Goal: Task Accomplishment & Management: Manage account settings

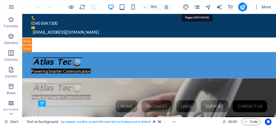
click at [198, 6] on icon "pages" at bounding box center [197, 7] width 6 height 6
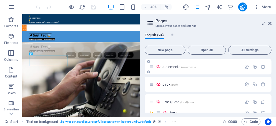
click at [188, 67] on span "/a-elements" at bounding box center [188, 66] width 15 height 3
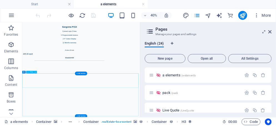
scroll to position [3993, 0]
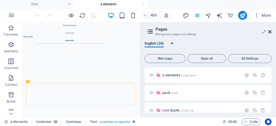
click at [271, 32] on icon at bounding box center [269, 31] width 3 height 4
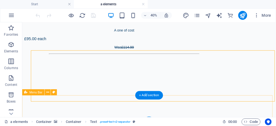
scroll to position [4113, 0]
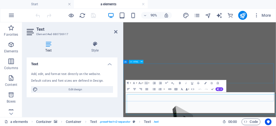
scroll to position [4010, 0]
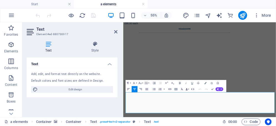
click at [192, 89] on icon "button" at bounding box center [193, 89] width 4 height 4
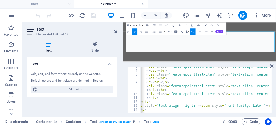
scroll to position [0, 0]
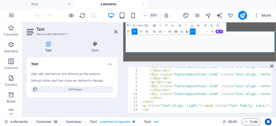
type textarea "</p>"
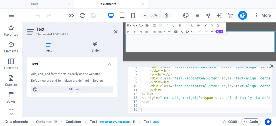
scroll to position [18, 0]
paste textarea "<a onclick="$ZSIQChatWindow.openChatWindow()">Click to speak to us now;</a>"
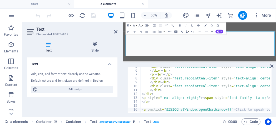
scroll to position [0, 0]
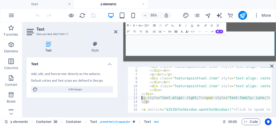
drag, startPoint x: 150, startPoint y: 101, endPoint x: 141, endPoint y: 98, distance: 9.8
click at [141, 98] on div "<a onclick="$ZSIQChatWindow.openChatWindow()">Click to speak to us now;</a> 5 6…" at bounding box center [200, 90] width 144 height 46
type textarea "<p style="text-align: right;"><span style="font-family: Lato;"><span class="col…"
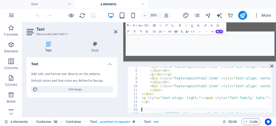
paste textarea "</p>"
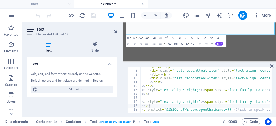
type textarea "<a onclick="$ZSIQChatWindow.openChatWindow()">Click to speak to us now;</a>"
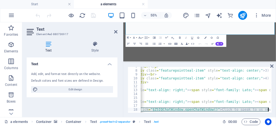
scroll to position [0, 13]
drag, startPoint x: 141, startPoint y: 109, endPoint x: 277, endPoint y: 111, distance: 135.6
click at [276, 111] on html "AtlasTec Start a elements Favorites Elements Columns Content Boxes Accordion Ta…" at bounding box center [138, 63] width 276 height 126
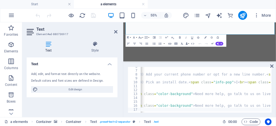
scroll to position [0, 138]
type textarea "</p> <a onclick="$ZSIQChatWindow.openChatWindow()">Click to speak to us now;</a>"
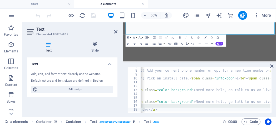
scroll to position [0, 0]
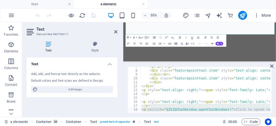
drag, startPoint x: 212, startPoint y: 44, endPoint x: 116, endPoint y: 17, distance: 99.7
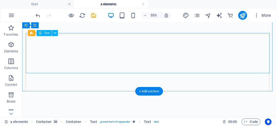
scroll to position [4124, 0]
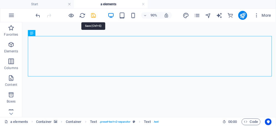
click at [93, 16] on icon "save" at bounding box center [94, 15] width 6 height 6
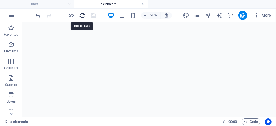
click at [83, 14] on icon "reload" at bounding box center [82, 15] width 6 height 6
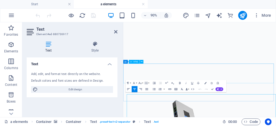
scroll to position [4010, 0]
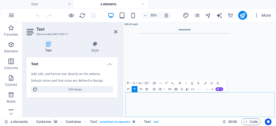
click at [193, 88] on icon "button" at bounding box center [193, 89] width 4 height 4
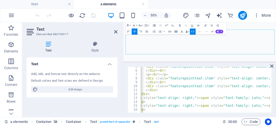
scroll to position [0, 0]
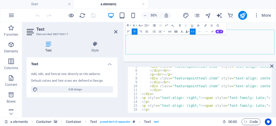
type textarea "</p>"
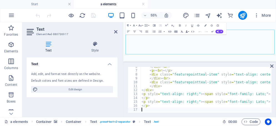
scroll to position [21, 0]
type textarea "<a onclick="$ZSIQChatWindow.openChatWindow()">Click to speak to us now;</a>"
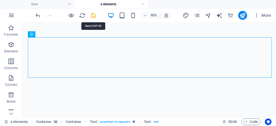
click at [94, 16] on icon "save" at bounding box center [94, 15] width 6 height 6
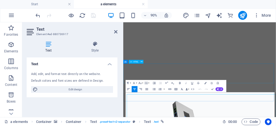
scroll to position [4010, 0]
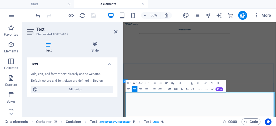
click at [193, 89] on icon "button" at bounding box center [193, 89] width 4 height 4
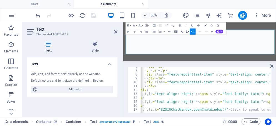
scroll to position [0, 1]
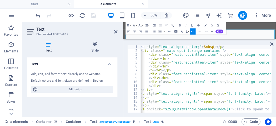
drag, startPoint x: 220, startPoint y: 62, endPoint x: 217, endPoint y: 39, distance: 23.2
click at [217, 39] on div "Menu Bar Container Button Container Text Container Real Estate Collection item …" at bounding box center [199, 69] width 153 height 94
drag, startPoint x: 123, startPoint y: 84, endPoint x: 111, endPoint y: 84, distance: 12.0
click at [111, 84] on aside "Text Element #ed-880736917 Text Style Text Add, edit, and format text directly …" at bounding box center [72, 69] width 101 height 94
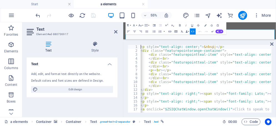
drag, startPoint x: 141, startPoint y: 108, endPoint x: 248, endPoint y: 110, distance: 107.8
click at [248, 110] on div "<p style="text-align: center;">&nbsp;</p> 1 2 3 4 5 6 7 8 9 10 11 12 13 14 15 1…" at bounding box center [200, 79] width 144 height 68
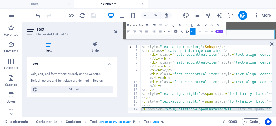
drag, startPoint x: 167, startPoint y: 108, endPoint x: 127, endPoint y: 108, distance: 39.5
click at [127, 108] on div "<p style="text-align: center;">&nbsp;</p> 1 2 3 4 5 6 7 8 9 10 11 12 13 14 15 1…" at bounding box center [199, 78] width 153 height 76
type textarea "<a onclick="$ZSIQChatWindow.openChatWindow()">Click to speak to us now;</a>"
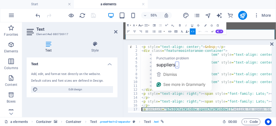
click at [142, 25] on button "Font Size" at bounding box center [141, 25] width 6 height 6
click at [136, 26] on button "Font Family" at bounding box center [135, 25] width 6 height 6
click at [205, 24] on icon "button" at bounding box center [206, 25] width 2 height 2
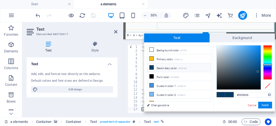
scroll to position [4163, 0]
click at [174, 99] on li "Custom color 3 #fc9300" at bounding box center [179, 103] width 64 height 9
type input "#fc9300"
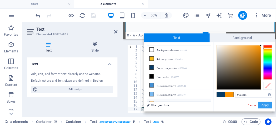
click at [265, 104] on button "Apply" at bounding box center [265, 104] width 14 height 7
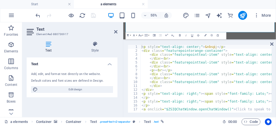
scroll to position [0, 0]
click at [136, 109] on div "17" at bounding box center [134, 109] width 13 height 4
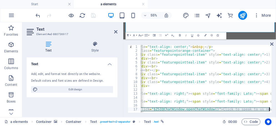
drag, startPoint x: 141, startPoint y: 109, endPoint x: 248, endPoint y: 117, distance: 107.3
click at [248, 117] on section "Favorites Elements Columns Content Boxes Accordion Tables Features Images Slide…" at bounding box center [138, 69] width 276 height 94
click at [206, 35] on icon "button" at bounding box center [206, 35] width 2 height 2
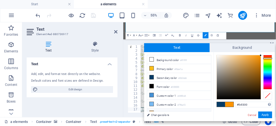
click at [182, 112] on small "#fc9300" at bounding box center [182, 114] width 8 height 4
click at [264, 114] on button "Apply" at bounding box center [265, 114] width 14 height 7
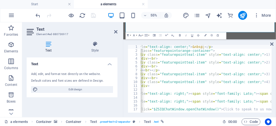
type textarea "</div><br>"
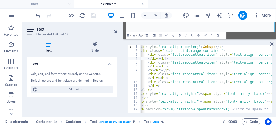
scroll to position [0, 0]
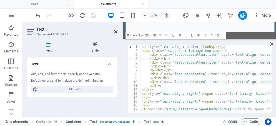
drag, startPoint x: 115, startPoint y: 31, endPoint x: 103, endPoint y: 10, distance: 24.3
click at [115, 31] on icon at bounding box center [115, 31] width 3 height 4
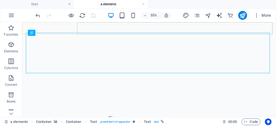
scroll to position [4125, 0]
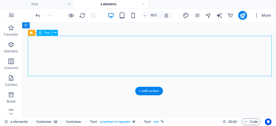
drag, startPoint x: 216, startPoint y: 78, endPoint x: 190, endPoint y: 79, distance: 26.4
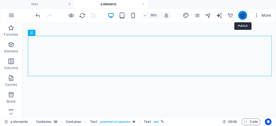
click at [244, 14] on icon "publish" at bounding box center [243, 15] width 6 height 6
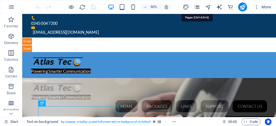
click at [198, 6] on icon "pages" at bounding box center [197, 7] width 6 height 6
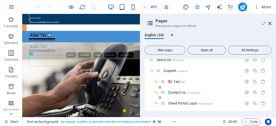
scroll to position [191, 0]
click at [182, 92] on span "Contact Us /ContactUs" at bounding box center [184, 92] width 33 height 4
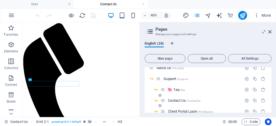
scroll to position [0, 0]
click at [271, 31] on icon at bounding box center [269, 31] width 3 height 4
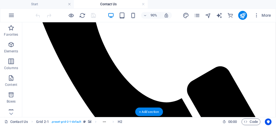
scroll to position [183, 0]
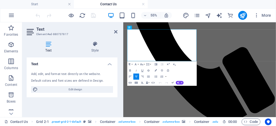
click at [154, 81] on icon "button" at bounding box center [153, 83] width 4 height 4
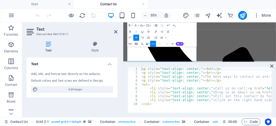
type textarea "</ul>"
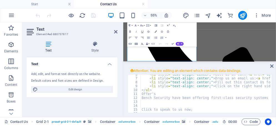
scroll to position [21, 0]
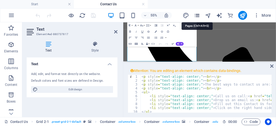
click at [196, 14] on icon "pages" at bounding box center [197, 15] width 6 height 6
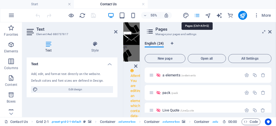
scroll to position [0, 0]
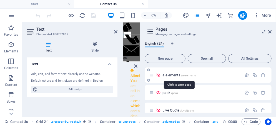
click at [195, 75] on span "/a-elements" at bounding box center [188, 75] width 15 height 3
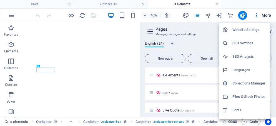
click at [208, 26] on div at bounding box center [138, 63] width 276 height 126
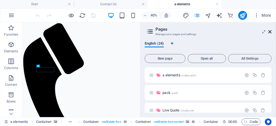
scroll to position [579, 0]
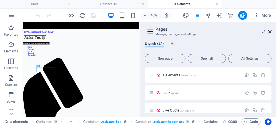
click at [271, 33] on icon at bounding box center [269, 31] width 3 height 4
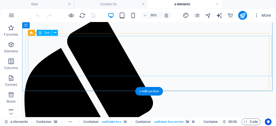
scroll to position [4125, 0]
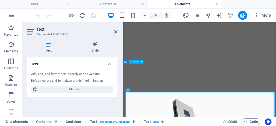
scroll to position [4010, 0]
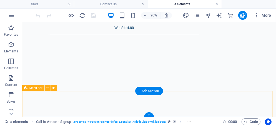
scroll to position [4125, 0]
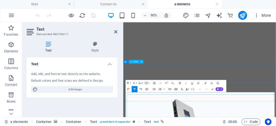
scroll to position [4010, 0]
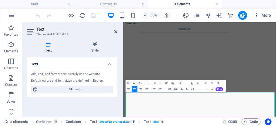
click at [193, 89] on icon "button" at bounding box center [193, 89] width 4 height 4
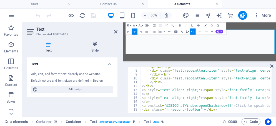
scroll to position [26, 0]
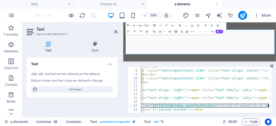
scroll to position [0, 13]
drag, startPoint x: 141, startPoint y: 105, endPoint x: 271, endPoint y: 106, distance: 129.8
click at [271, 106] on div "<div class="fr-second-toolbar"></div> 7 8 9 10 11 12 13 14 15 16 17 18 < p > < …" at bounding box center [200, 90] width 144 height 46
type textarea "<a onclick="$ZSIQChatWindow.openChatWindow()">Click to speak to us now;</a>"
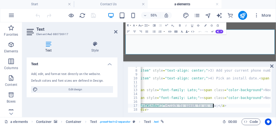
scroll to position [0, 70]
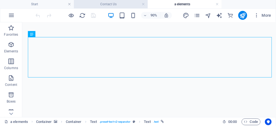
click at [120, 4] on h4 "Contact Us" at bounding box center [111, 4] width 74 height 6
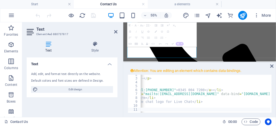
scroll to position [0, 129]
type textarea "<li style="text-align: center;">Click on the right hand side chat logo for Live…"
click at [190, 103] on div "< p style = "text-align: center;" > < br > </ p > < p style = "text-align: cent…" at bounding box center [193, 94] width 365 height 44
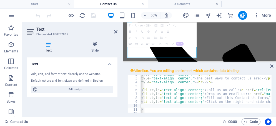
scroll to position [0, 9]
paste textarea "<a onclick="$ZSIQChatWindow.openChatWindow()">Click to speak to us now;</a>"
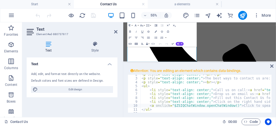
scroll to position [0, 0]
drag, startPoint x: 149, startPoint y: 105, endPoint x: 167, endPoint y: 106, distance: 17.8
click at [139, 101] on div "9" at bounding box center [134, 101] width 13 height 4
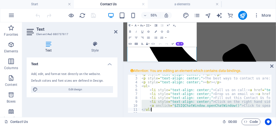
drag, startPoint x: 143, startPoint y: 102, endPoint x: 281, endPoint y: 108, distance: 138.2
click at [276, 108] on html "AtlasTec Start Contact Us a elements Favorites Elements Columns Content Boxes A…" at bounding box center [138, 63] width 276 height 126
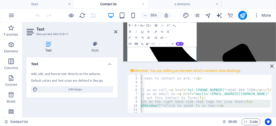
scroll to position [0, 81]
click at [236, 102] on div "< p style = "text-align: center;" > < br > </ p > < p style = "text-align: cent…" at bounding box center [206, 93] width 130 height 38
type textarea "<li style="text-align: center;">Click on the right hand side chat logo for Live…"
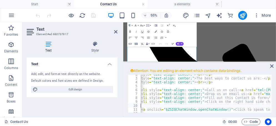
scroll to position [0, 9]
paste textarea "</ul>"
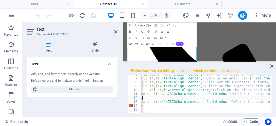
scroll to position [21, 0]
drag, startPoint x: 146, startPoint y: 104, endPoint x: 142, endPoint y: 101, distance: 4.9
type textarea "<"
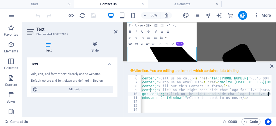
scroll to position [0, 55]
drag, startPoint x: 205, startPoint y: 93, endPoint x: 259, endPoint y: 94, distance: 53.9
click at [259, 94] on div "< ul > < li style = "text-align: center;" > Call us on call: < a href = "tel:03…" at bounding box center [268, 94] width 365 height 44
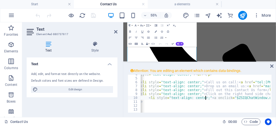
scroll to position [0, 9]
type textarea "</ul>"
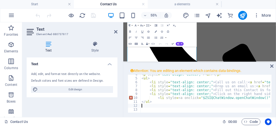
paste textarea "</ul>"
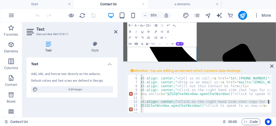
scroll to position [0, 47]
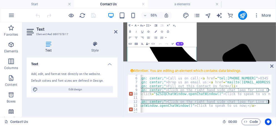
drag, startPoint x: 142, startPoint y: 102, endPoint x: 268, endPoint y: 102, distance: 126.2
click at [268, 102] on div "< ul > < li style = "text-align: center;" > Call us on call: < a href = "tel:03…" at bounding box center [275, 94] width 365 height 44
type textarea "<li style="text-align: center;">Click on the right hand side chat logo for Live…"
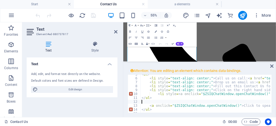
scroll to position [0, 0]
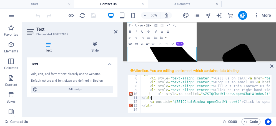
type textarea "</ul>"
click at [107, 104] on div "Text Add, edit, and format text directly on the website. Default colors and fon…" at bounding box center [72, 84] width 91 height 55
click at [272, 67] on icon at bounding box center [271, 66] width 3 height 4
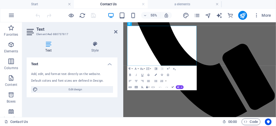
click at [173, 87] on icon "button" at bounding box center [173, 87] width 2 height 2
click at [173, 86] on icon "button" at bounding box center [173, 87] width 2 height 2
click at [116, 31] on icon at bounding box center [115, 31] width 3 height 4
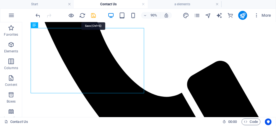
click at [93, 16] on icon "save" at bounding box center [94, 15] width 6 height 6
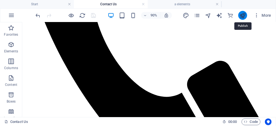
click at [244, 15] on icon "publish" at bounding box center [243, 15] width 6 height 6
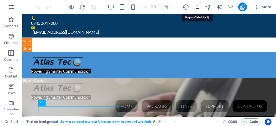
click at [198, 6] on icon "pages" at bounding box center [197, 7] width 6 height 6
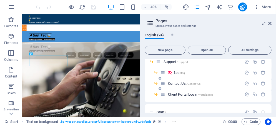
scroll to position [199, 0]
click at [186, 83] on span "Contact Us /ContactUs" at bounding box center [184, 83] width 33 height 4
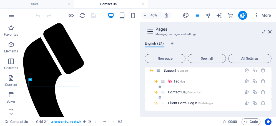
scroll to position [0, 0]
click at [270, 32] on icon at bounding box center [269, 31] width 3 height 4
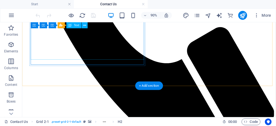
scroll to position [226, 0]
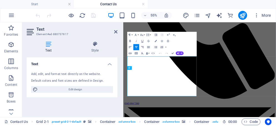
scroll to position [134, 0]
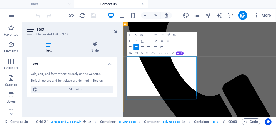
click at [151, 53] on icon "button" at bounding box center [153, 53] width 4 height 4
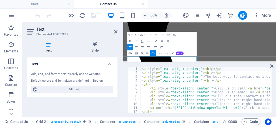
scroll to position [0, 1]
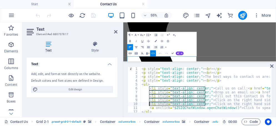
drag, startPoint x: 205, startPoint y: 104, endPoint x: 149, endPoint y: 104, distance: 56.4
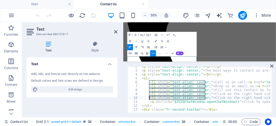
scroll to position [6, 0]
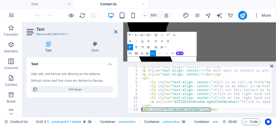
drag, startPoint x: 217, startPoint y: 109, endPoint x: 137, endPoint y: 108, distance: 80.3
click at [137, 108] on div "<li style="text-align: center;">Click on the right hand side chat logo for Live…" at bounding box center [200, 90] width 144 height 46
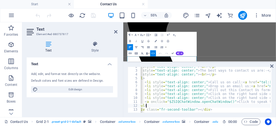
scroll to position [0, 0]
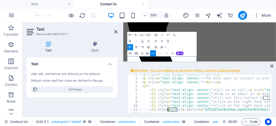
drag, startPoint x: 177, startPoint y: 109, endPoint x: 168, endPoint y: 109, distance: 8.6
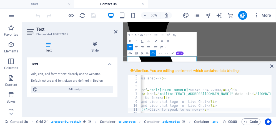
scroll to position [0, 116]
click at [199, 108] on div "< p style = "text-align: center;" > < br > </ p > < p style = "text-align: cent…" at bounding box center [206, 98] width 365 height 52
paste textarea "</li>"
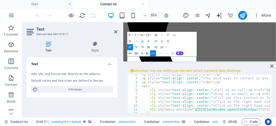
scroll to position [6, 0]
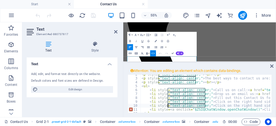
drag, startPoint x: 205, startPoint y: 106, endPoint x: 169, endPoint y: 105, distance: 36.1
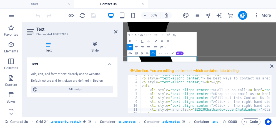
paste textarea ""text-align: center;"
type textarea "<li style="text-align: center;"<a onclick="$ZSIQChatWindow.openChatWindow()">Cl…"
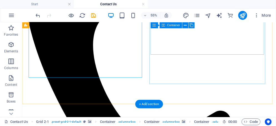
scroll to position [213, 0]
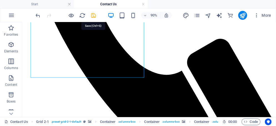
click at [93, 16] on icon "save" at bounding box center [94, 15] width 6 height 6
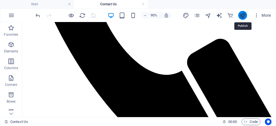
click at [241, 15] on icon "publish" at bounding box center [243, 15] width 6 height 6
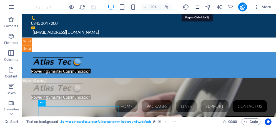
click at [198, 6] on icon "pages" at bounding box center [197, 7] width 6 height 6
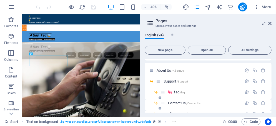
scroll to position [180, 0]
click at [181, 103] on span "Contact Us /ContactUs" at bounding box center [184, 102] width 33 height 4
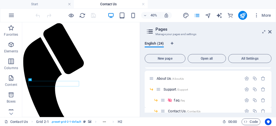
scroll to position [0, 0]
click at [269, 31] on icon at bounding box center [269, 31] width 3 height 4
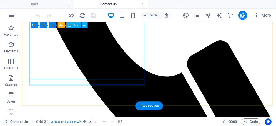
scroll to position [211, 0]
